Goal: Navigation & Orientation: Find specific page/section

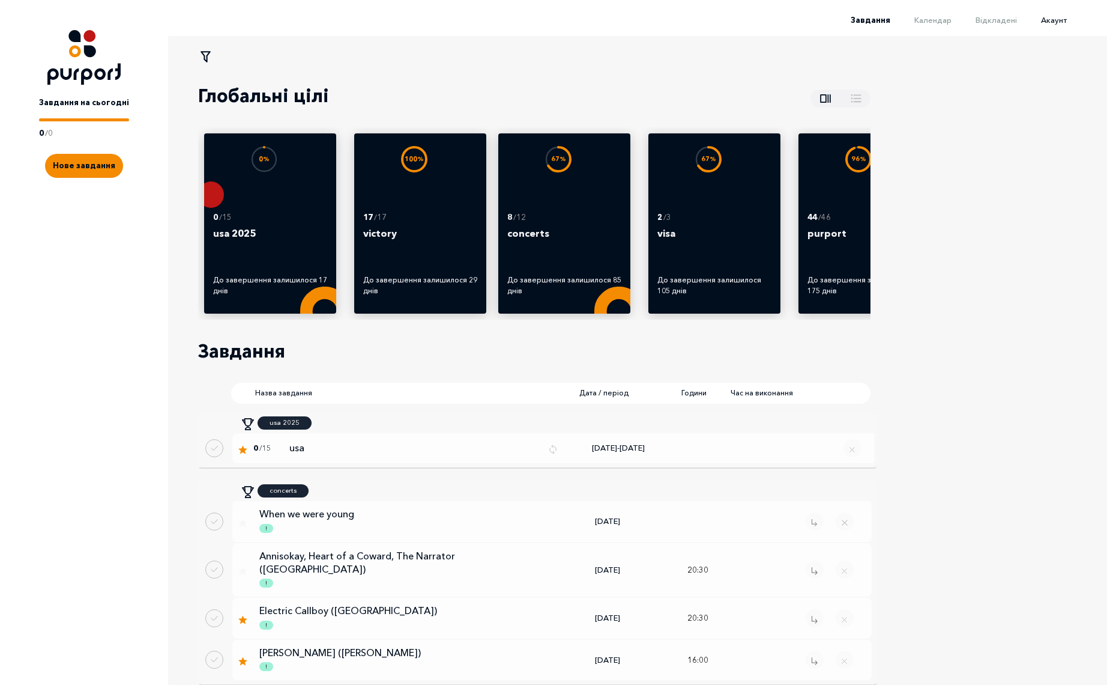
click at [1061, 17] on span "Акаунт" at bounding box center [1054, 20] width 26 height 10
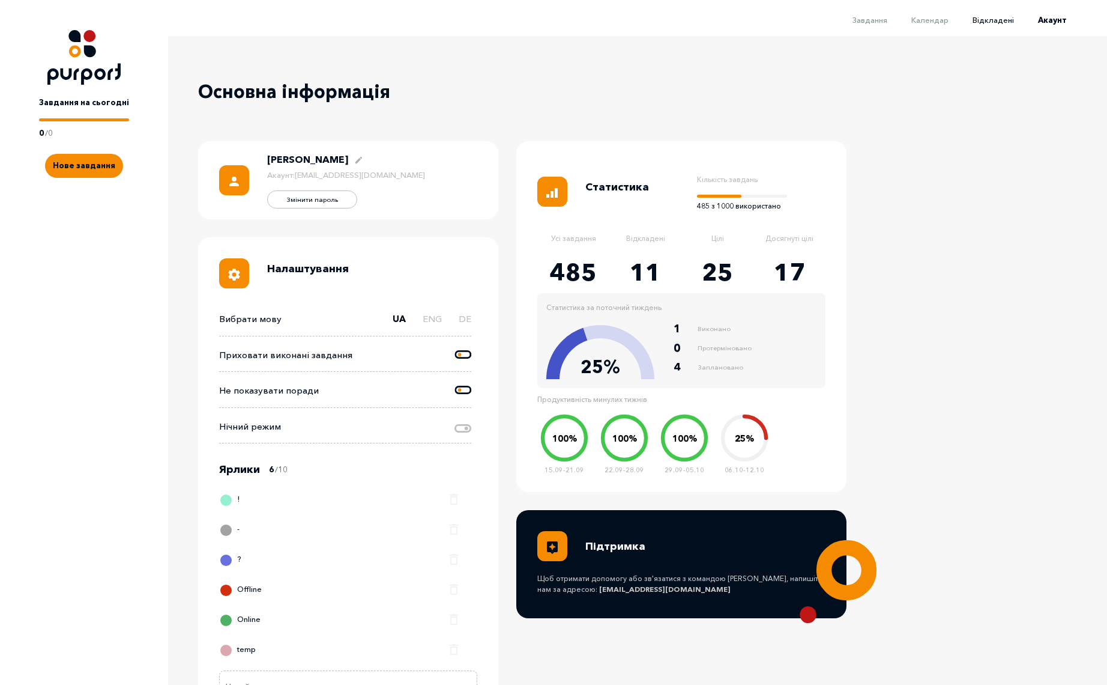
click at [1006, 23] on span "Відкладені" at bounding box center [993, 20] width 41 height 10
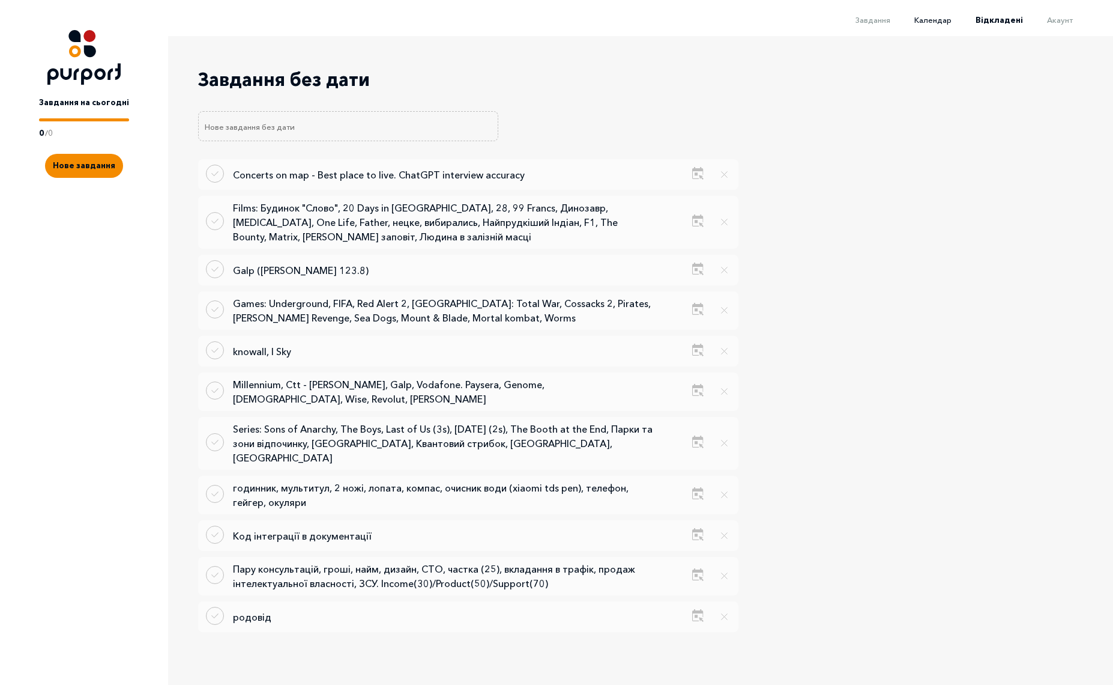
click at [941, 19] on span "Календар" at bounding box center [933, 20] width 37 height 10
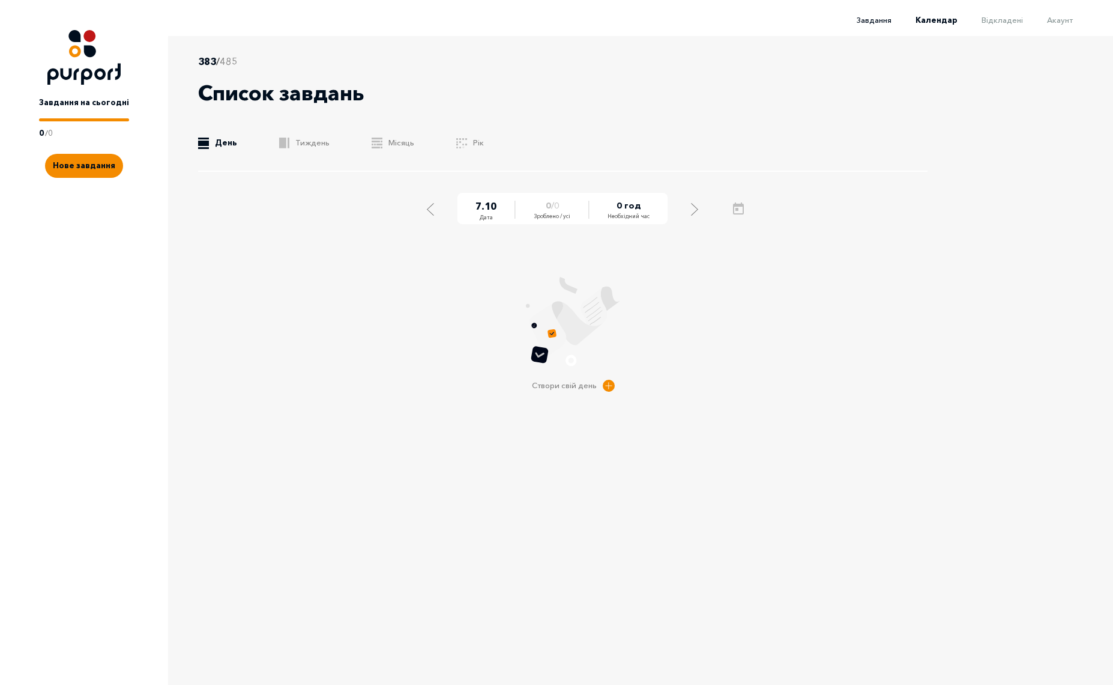
click at [882, 22] on span "Завдання" at bounding box center [874, 20] width 35 height 10
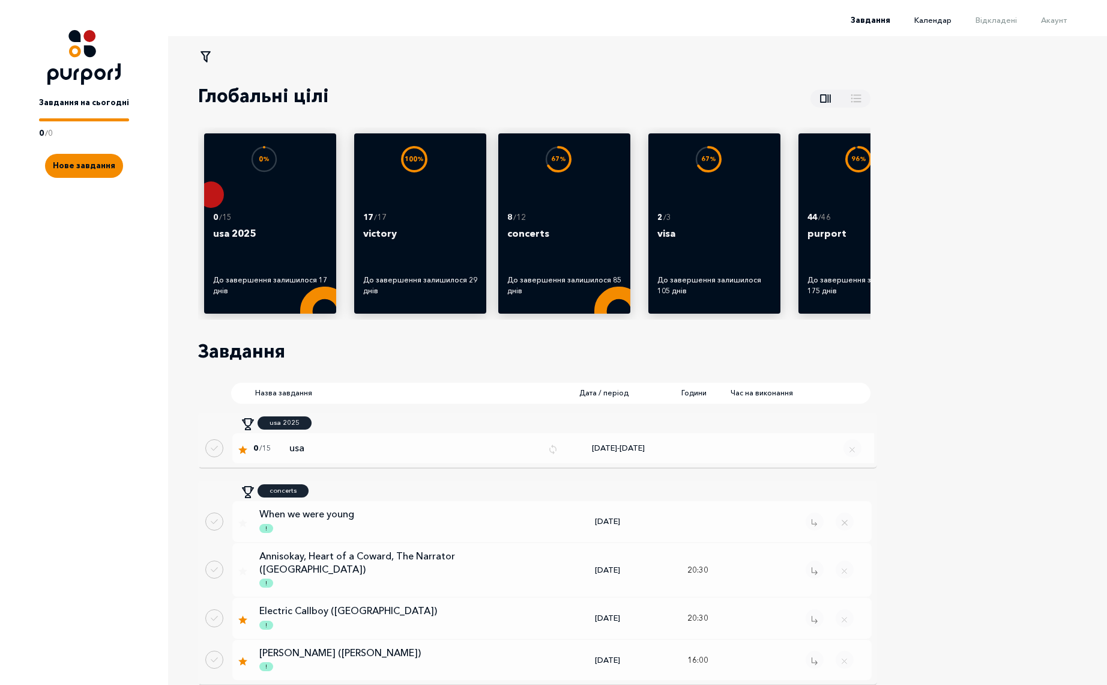
click at [940, 22] on span "Календар" at bounding box center [933, 20] width 37 height 10
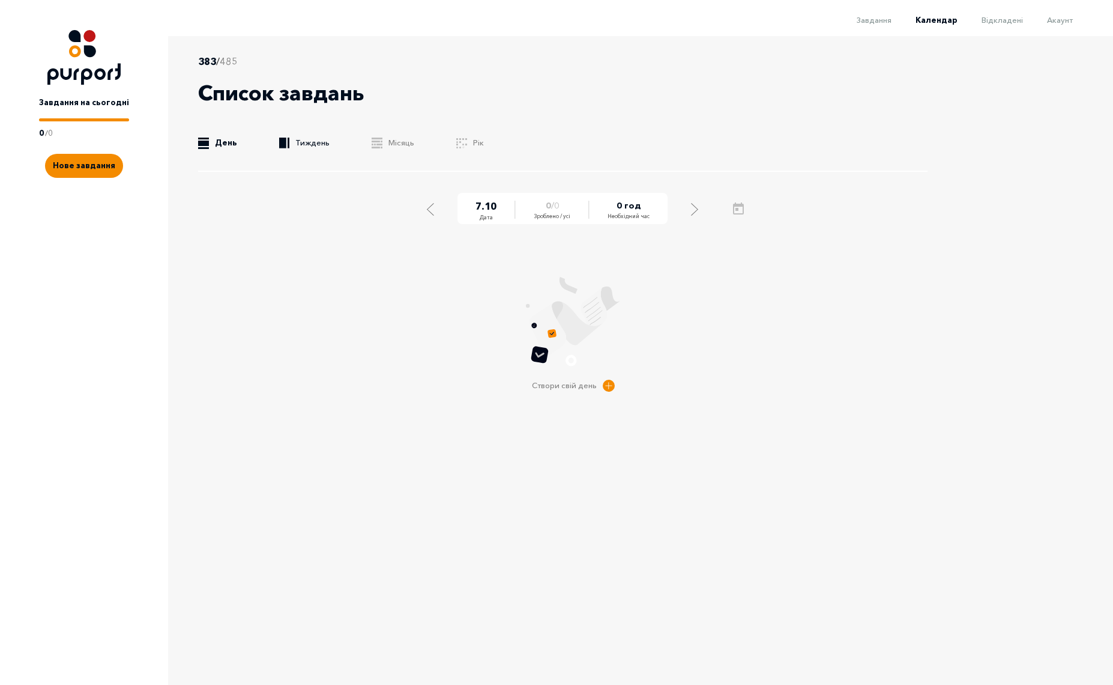
click at [313, 146] on link ".b{fill:#F48B00;} Тиждень" at bounding box center [304, 143] width 50 height 12
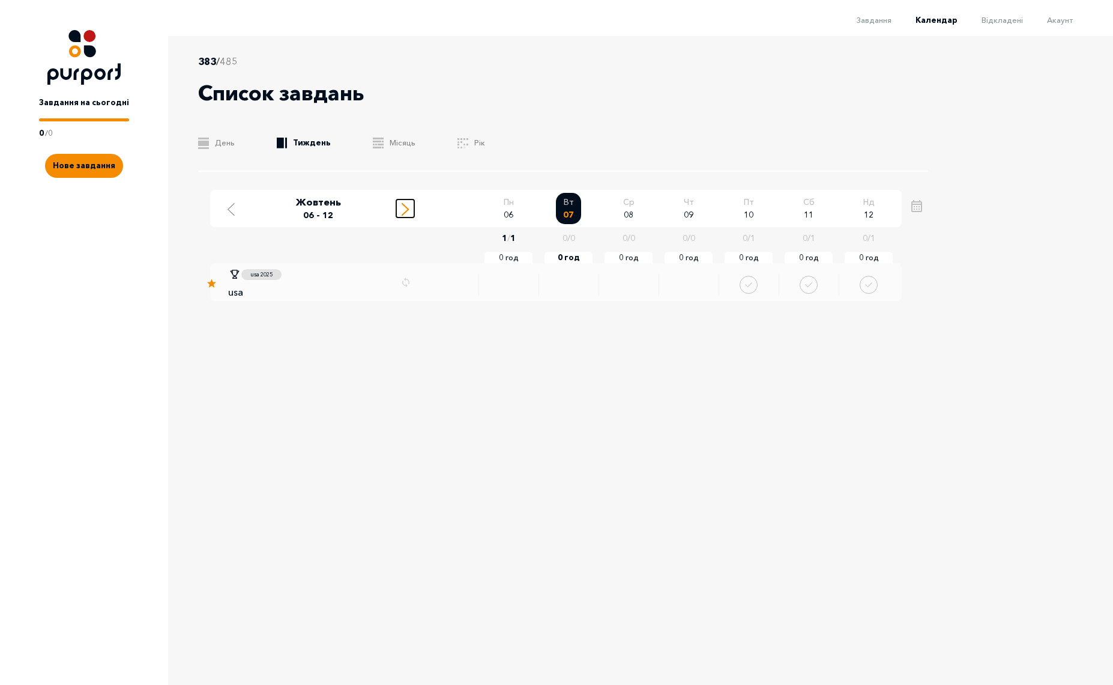
click at [405, 213] on icon "Move to next week" at bounding box center [405, 209] width 7 height 13
click at [405, 213] on line "Move to next week" at bounding box center [405, 212] width 6 height 6
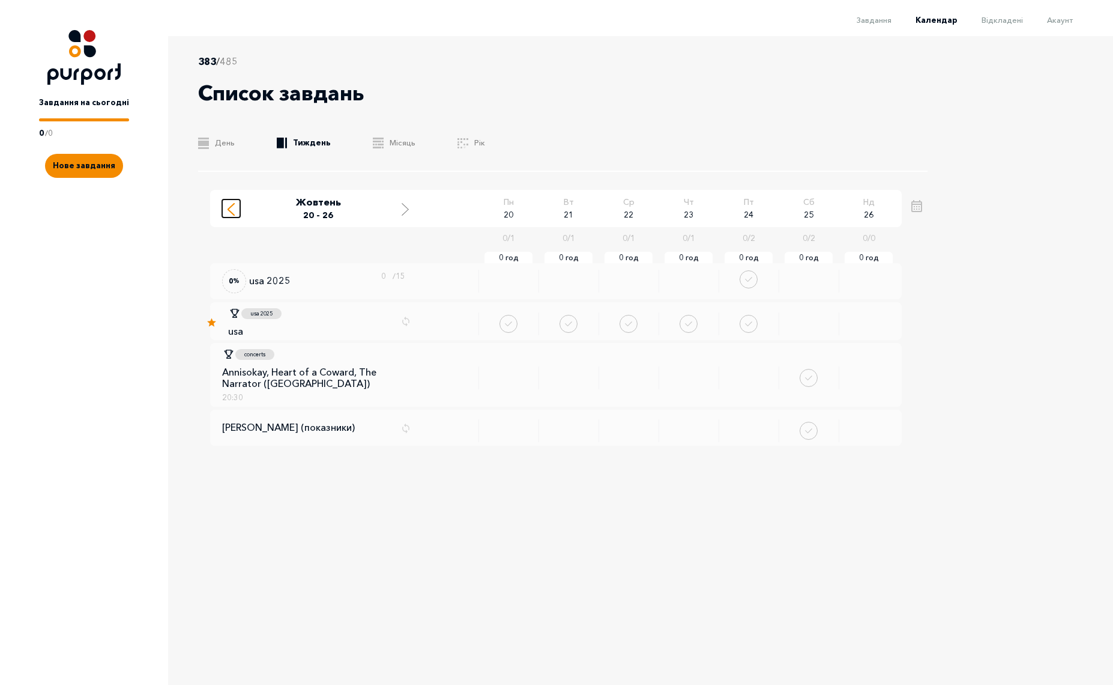
click at [229, 208] on line "Move to previous week" at bounding box center [231, 207] width 6 height 6
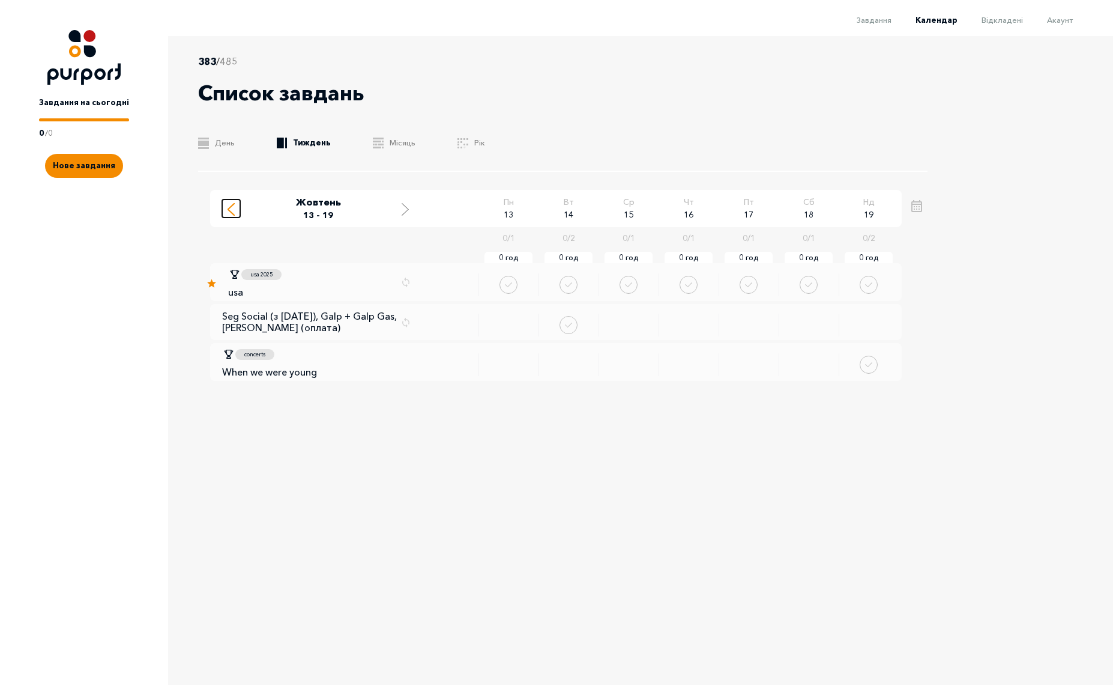
click at [229, 208] on line "Move to previous week" at bounding box center [231, 207] width 6 height 6
click at [405, 211] on icon "Move to next week" at bounding box center [405, 209] width 7 height 13
click at [403, 211] on icon "Move to next week" at bounding box center [405, 209] width 7 height 13
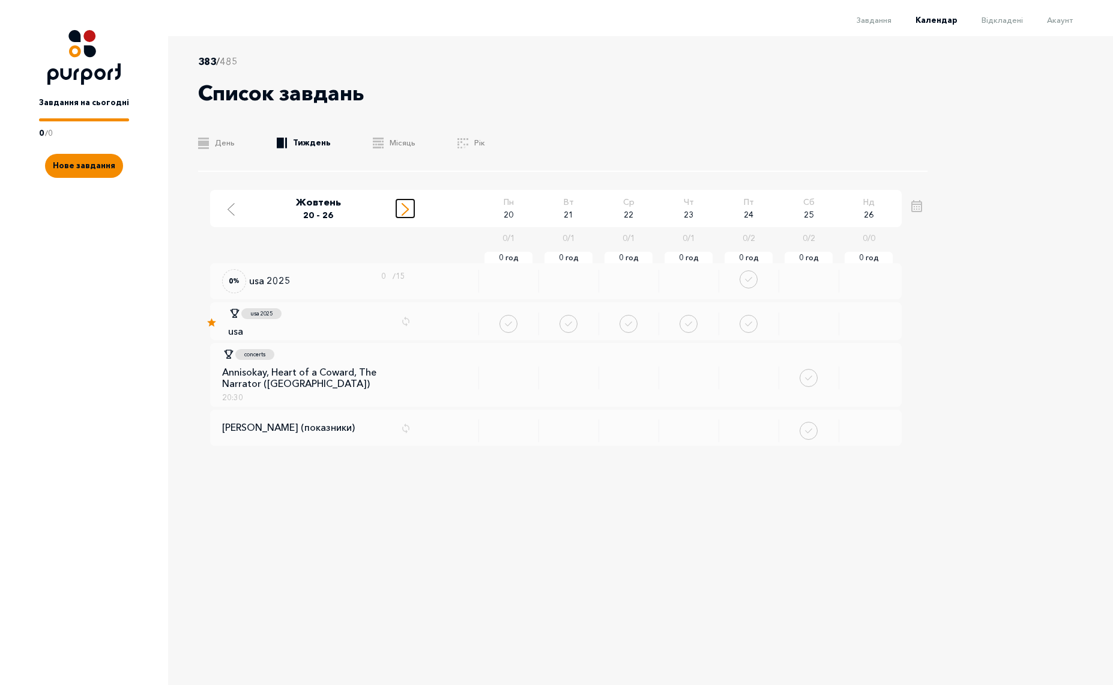
click at [405, 210] on icon "Move to next week" at bounding box center [405, 209] width 7 height 13
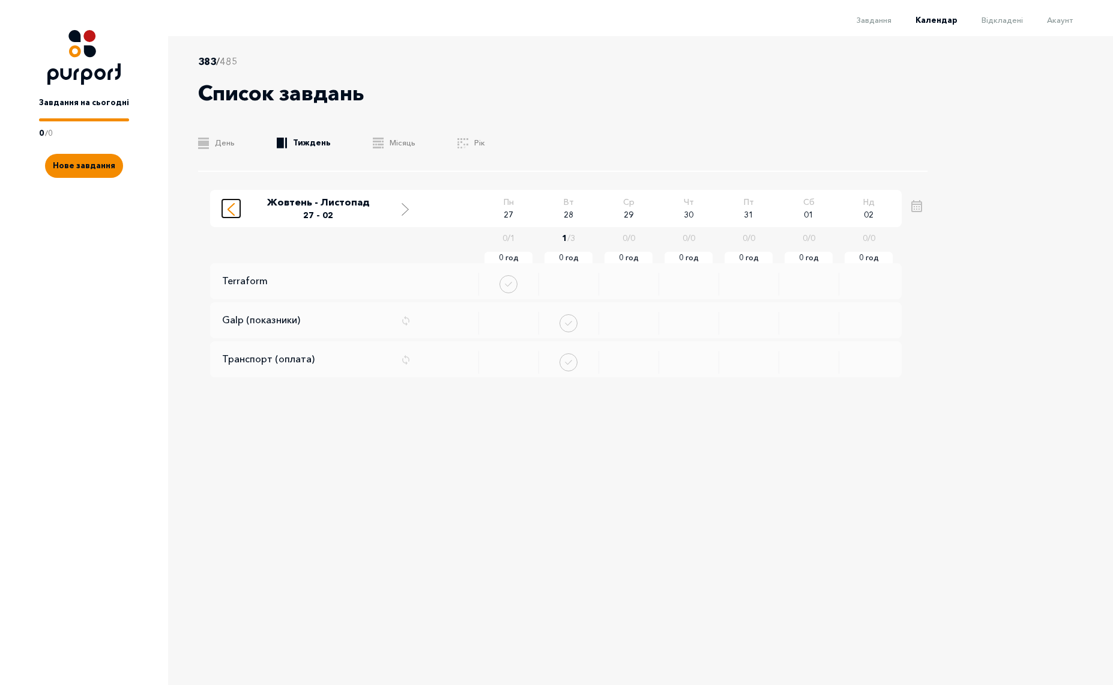
click at [235, 203] on div "Move to previous week" at bounding box center [231, 208] width 11 height 15
